Goal: Task Accomplishment & Management: Use online tool/utility

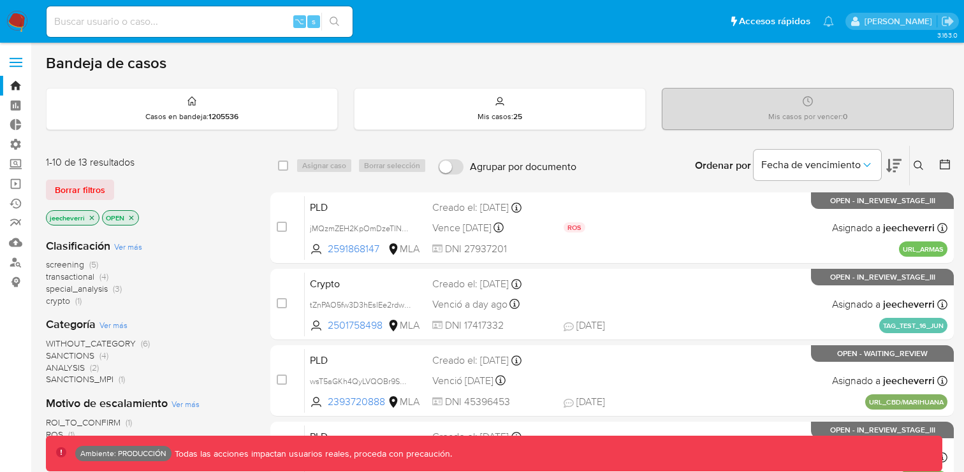
click at [9, 61] on label at bounding box center [16, 62] width 32 height 27
click at [0, 0] on input "checkbox" at bounding box center [0, 0] width 0 height 0
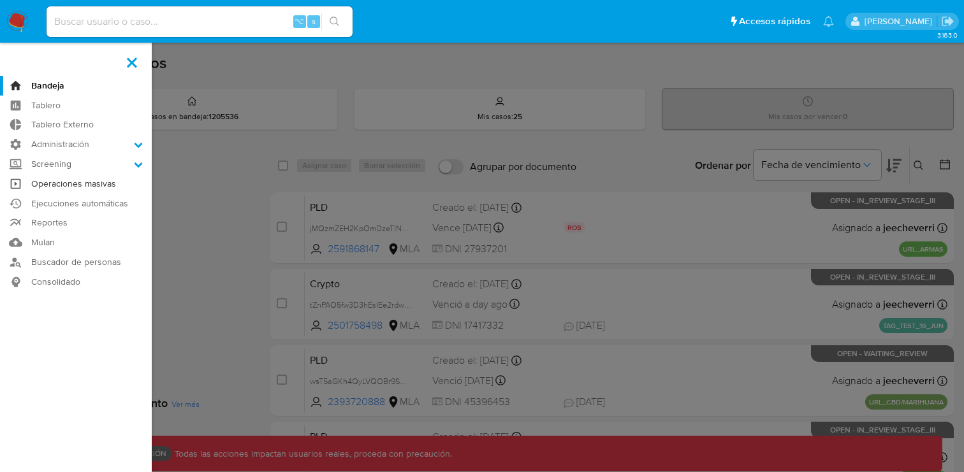
click at [61, 183] on link "Operaciones masivas" at bounding box center [76, 184] width 152 height 20
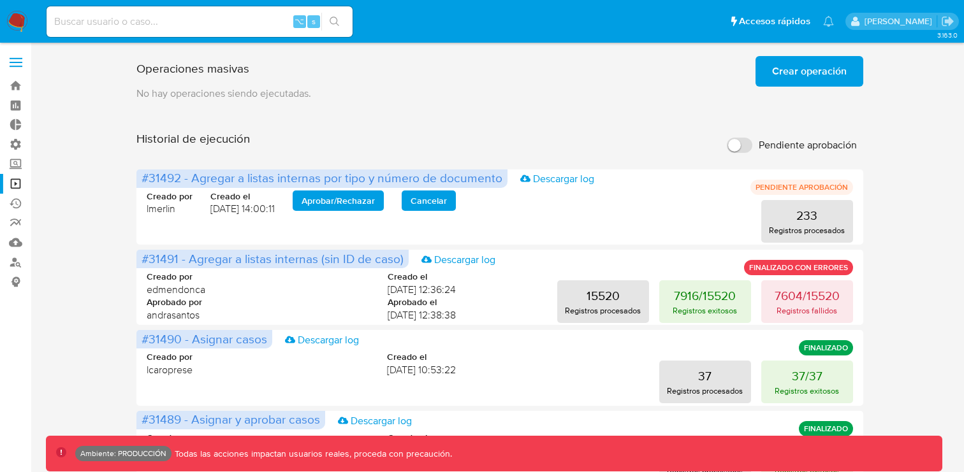
click at [793, 71] on span "Crear operación" at bounding box center [809, 71] width 75 height 28
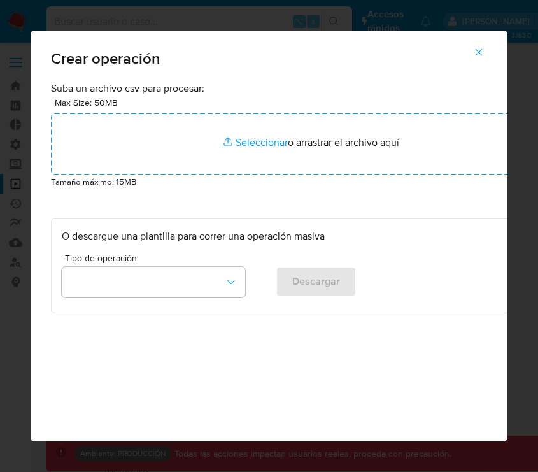
click at [477, 52] on icon "button" at bounding box center [478, 52] width 11 height 11
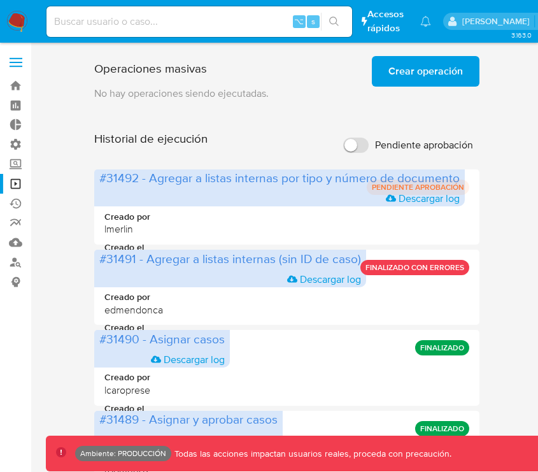
click at [444, 71] on span "Crear operación" at bounding box center [426, 71] width 75 height 28
